Goal: Task Accomplishment & Management: Use online tool/utility

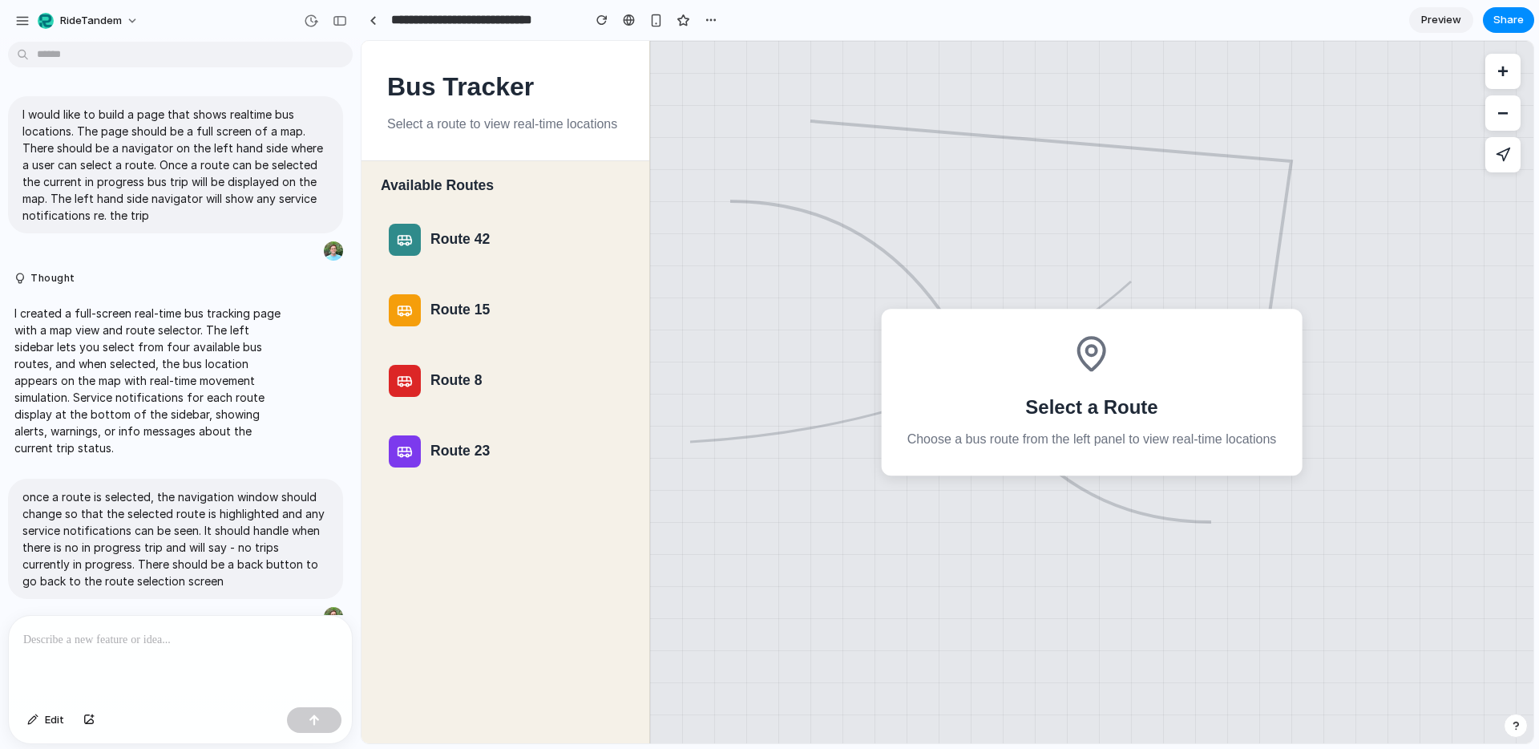
scroll to position [1080, 0]
